Goal: Transaction & Acquisition: Purchase product/service

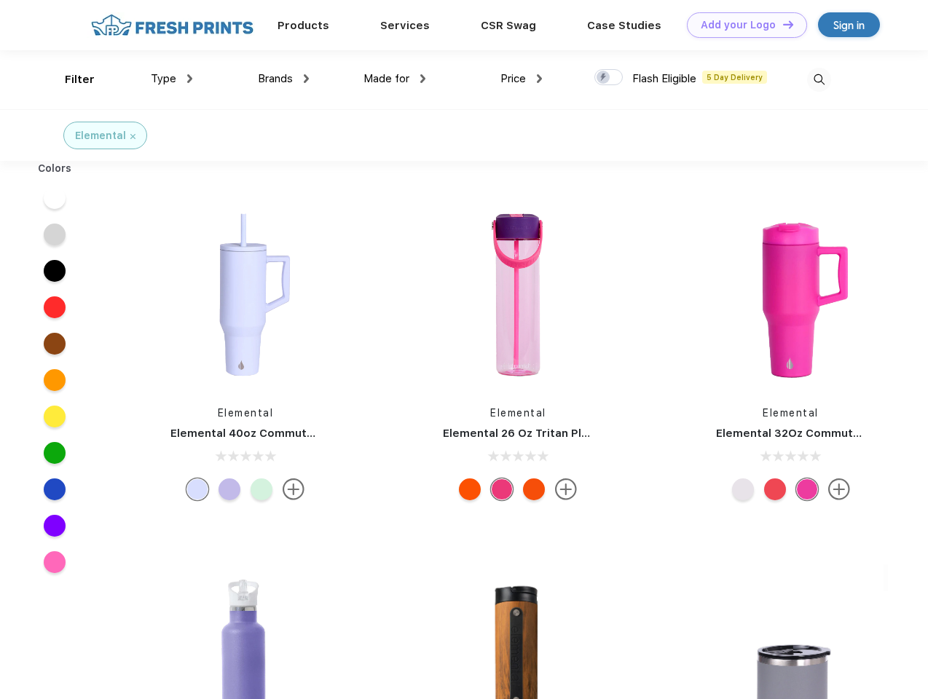
click at [741, 25] on link "Add your Logo Design Tool" at bounding box center [747, 24] width 120 height 25
click at [0, 0] on div "Design Tool" at bounding box center [0, 0] width 0 height 0
click at [781, 24] on link "Add your Logo Design Tool" at bounding box center [747, 24] width 120 height 25
click at [70, 79] on div "Filter" at bounding box center [80, 79] width 30 height 17
click at [172, 79] on span "Type" at bounding box center [163, 78] width 25 height 13
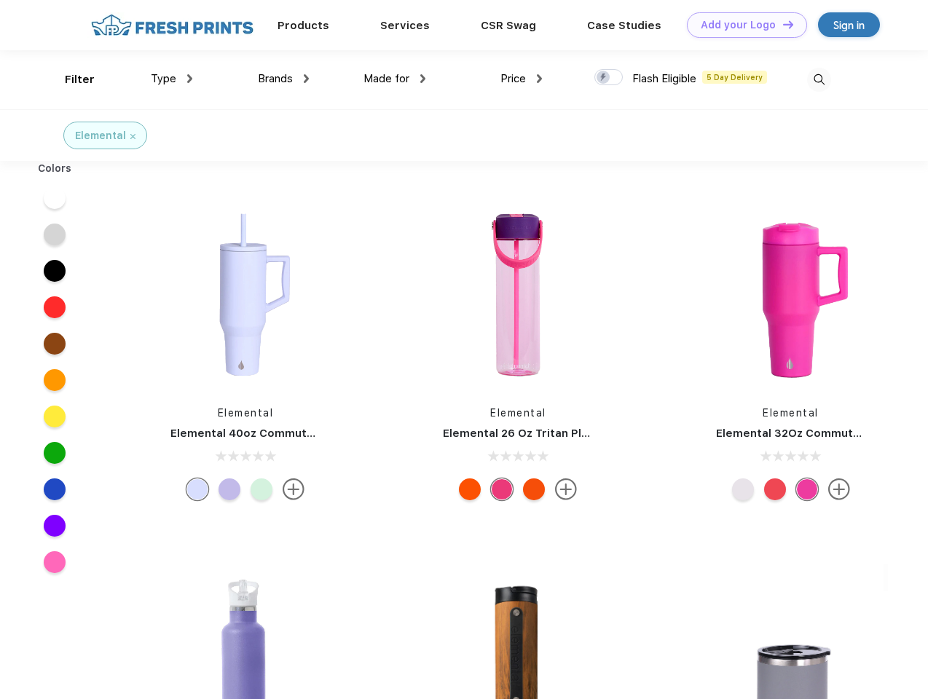
click at [283, 79] on span "Brands" at bounding box center [275, 78] width 35 height 13
click at [395, 79] on span "Made for" at bounding box center [386, 78] width 46 height 13
click at [521, 79] on span "Price" at bounding box center [512, 78] width 25 height 13
click at [609, 78] on div at bounding box center [608, 77] width 28 height 16
click at [604, 78] on input "checkbox" at bounding box center [598, 72] width 9 height 9
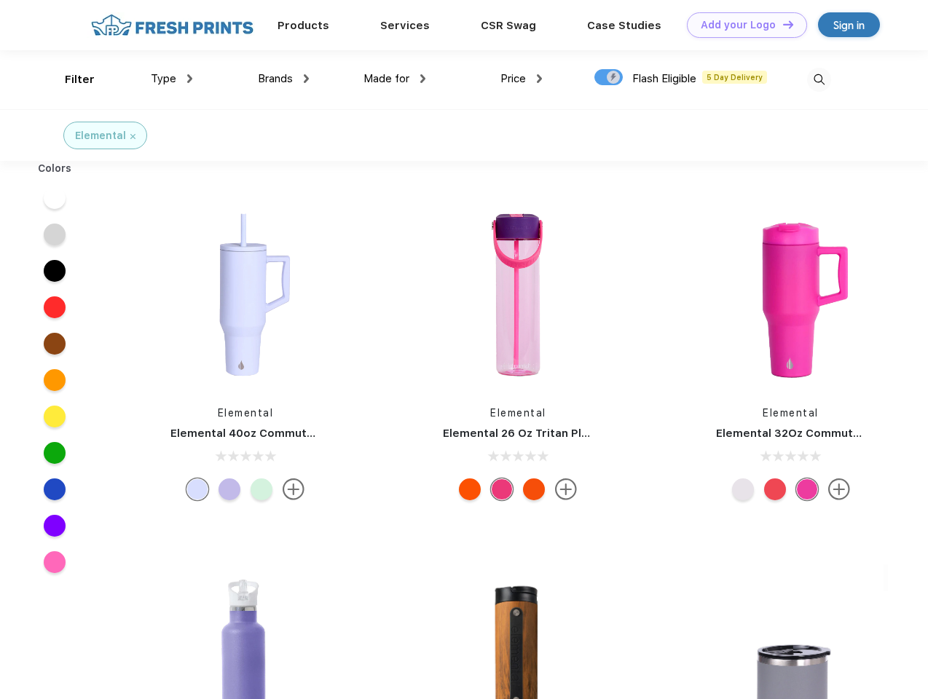
click at [819, 79] on img at bounding box center [819, 80] width 24 height 24
